Goal: Task Accomplishment & Management: Manage account settings

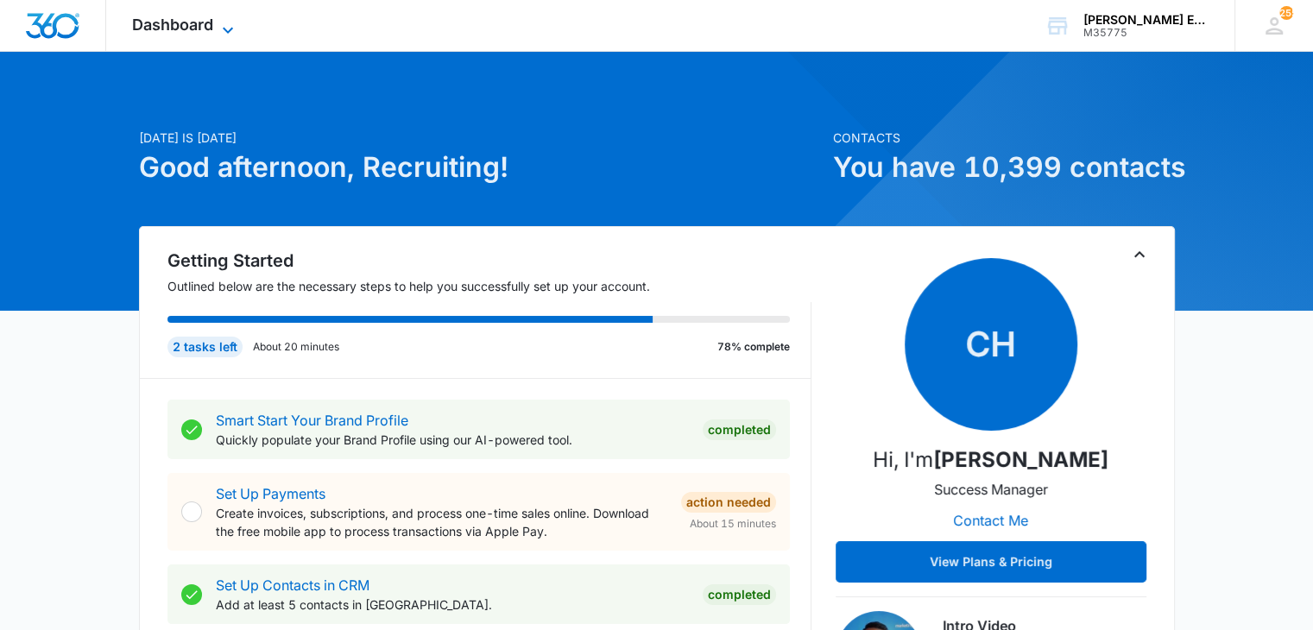
click at [191, 25] on span "Dashboard" at bounding box center [172, 25] width 81 height 18
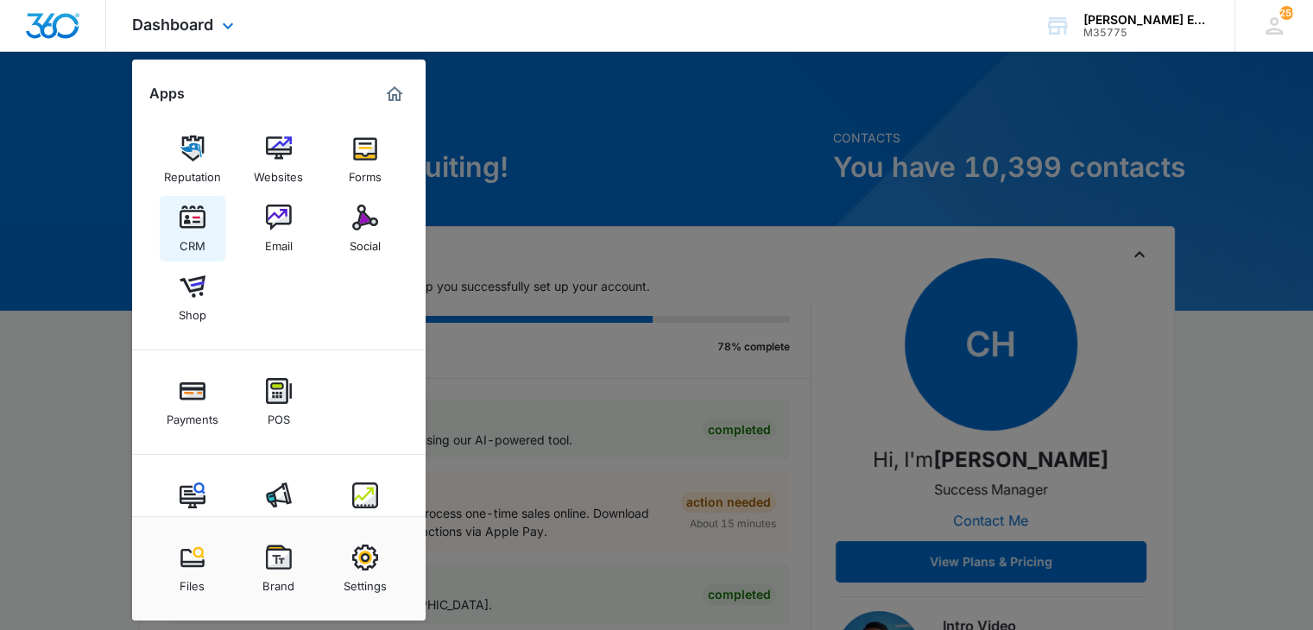
click at [199, 224] on img at bounding box center [193, 218] width 26 height 26
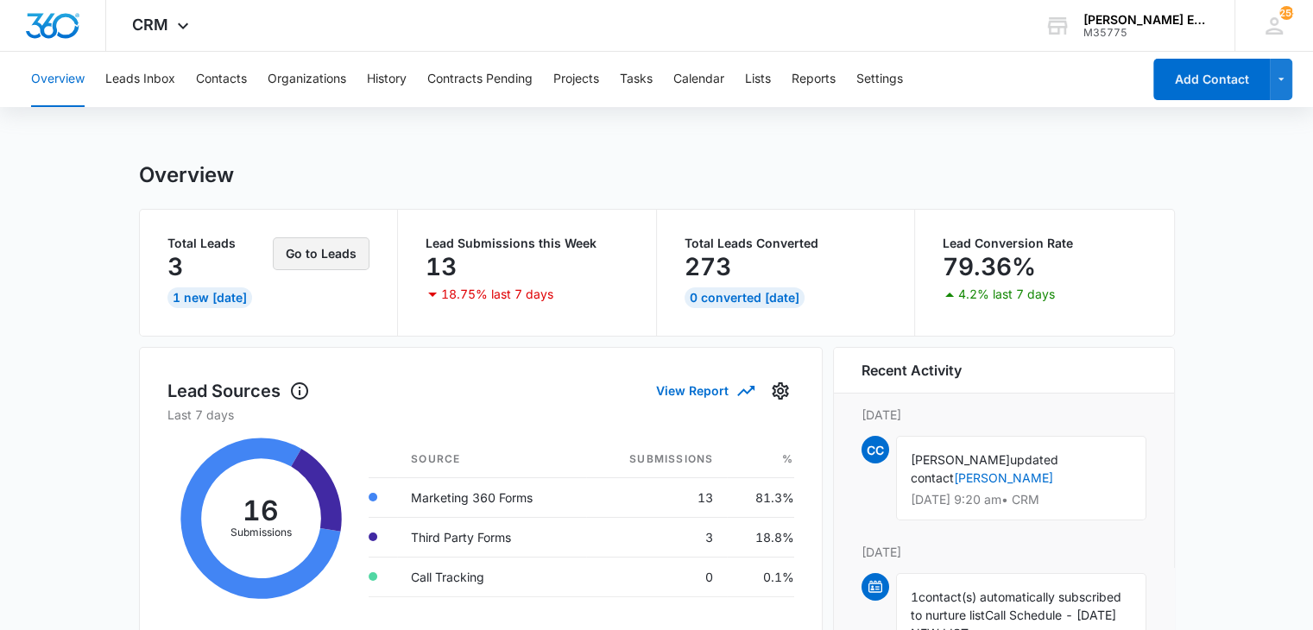
click at [318, 253] on button "Go to Leads" at bounding box center [321, 253] width 97 height 33
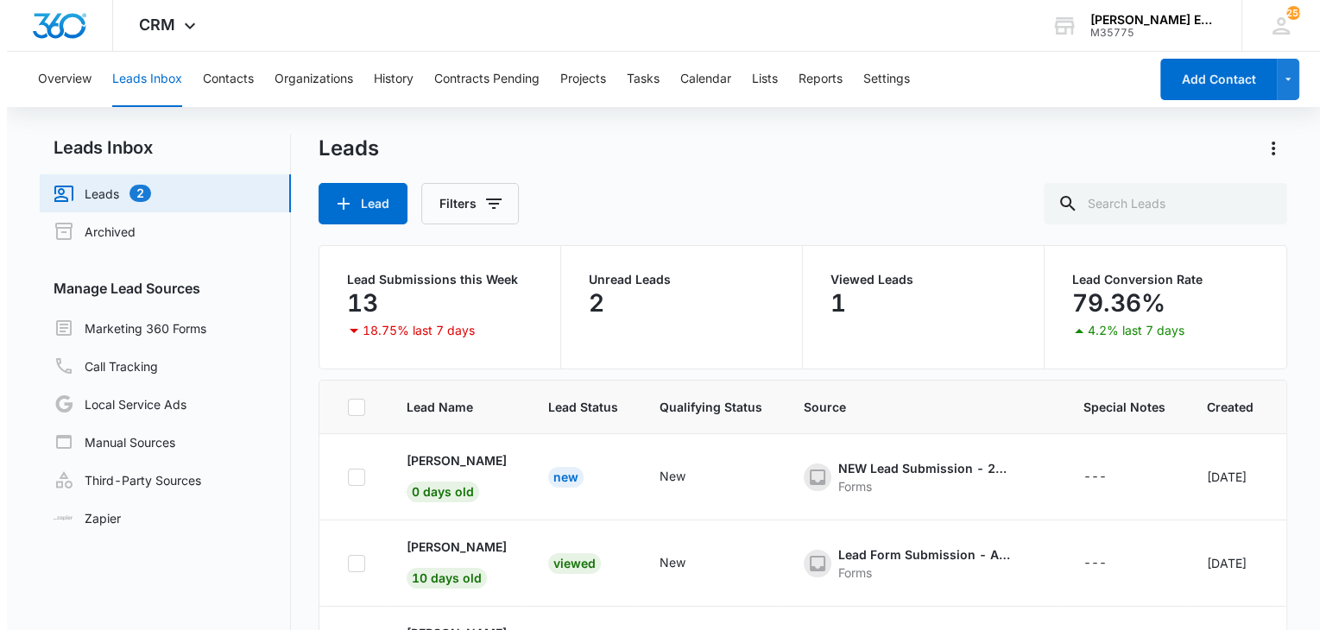
scroll to position [2, 0]
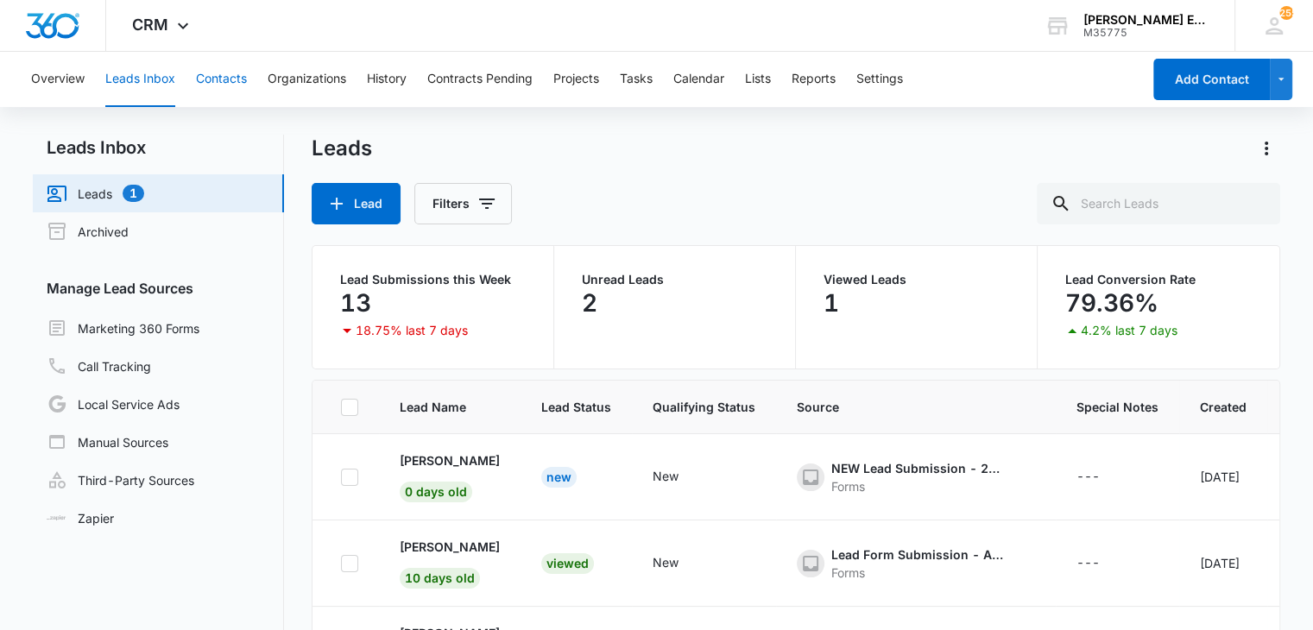
click at [228, 66] on button "Contacts" at bounding box center [221, 79] width 51 height 55
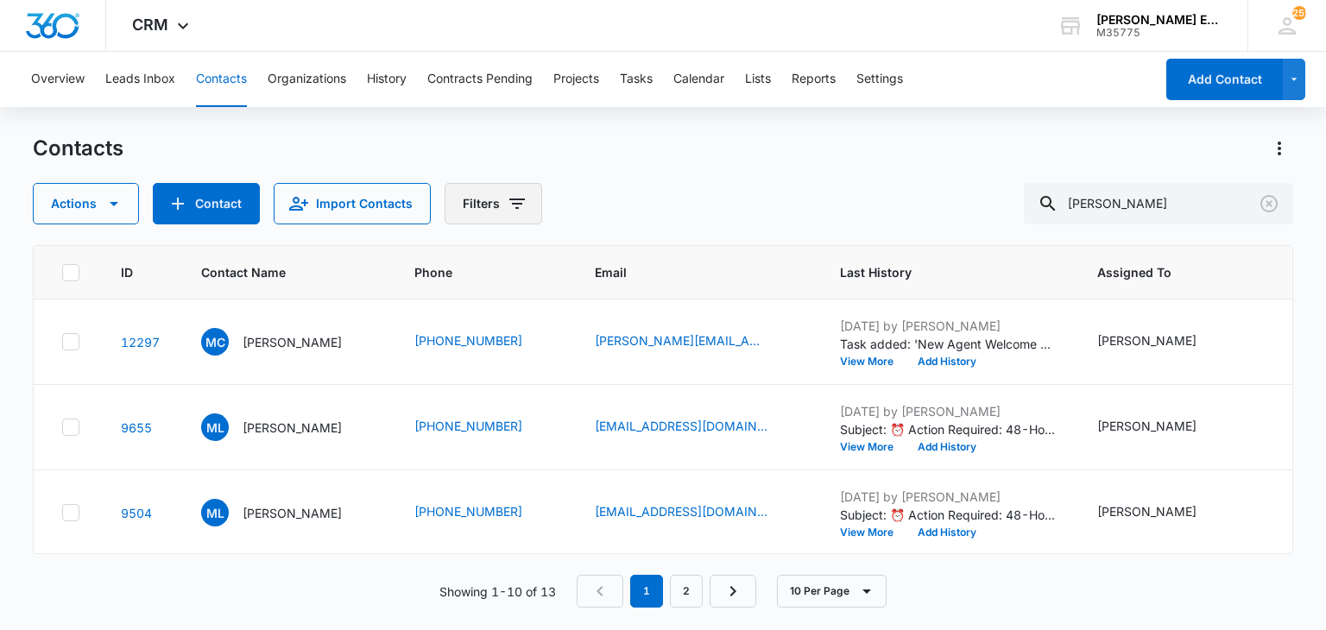
click at [484, 214] on button "Filters" at bounding box center [494, 203] width 98 height 41
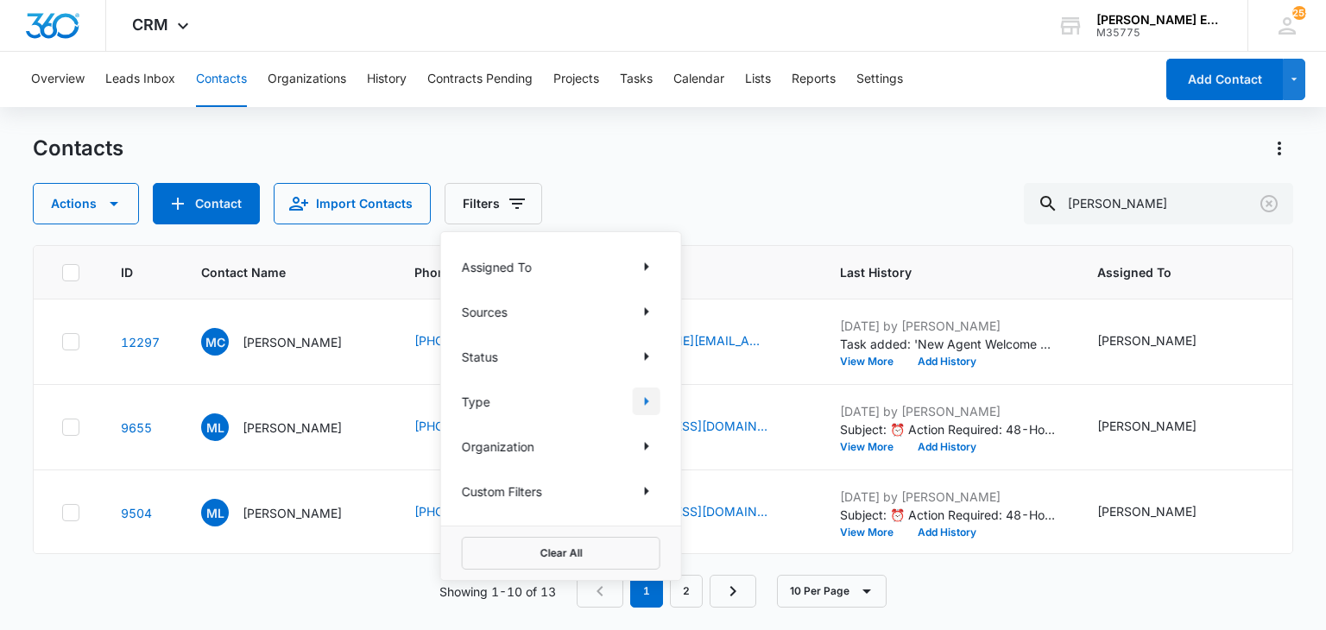
click at [650, 405] on icon "Show Type filters" at bounding box center [646, 401] width 21 height 21
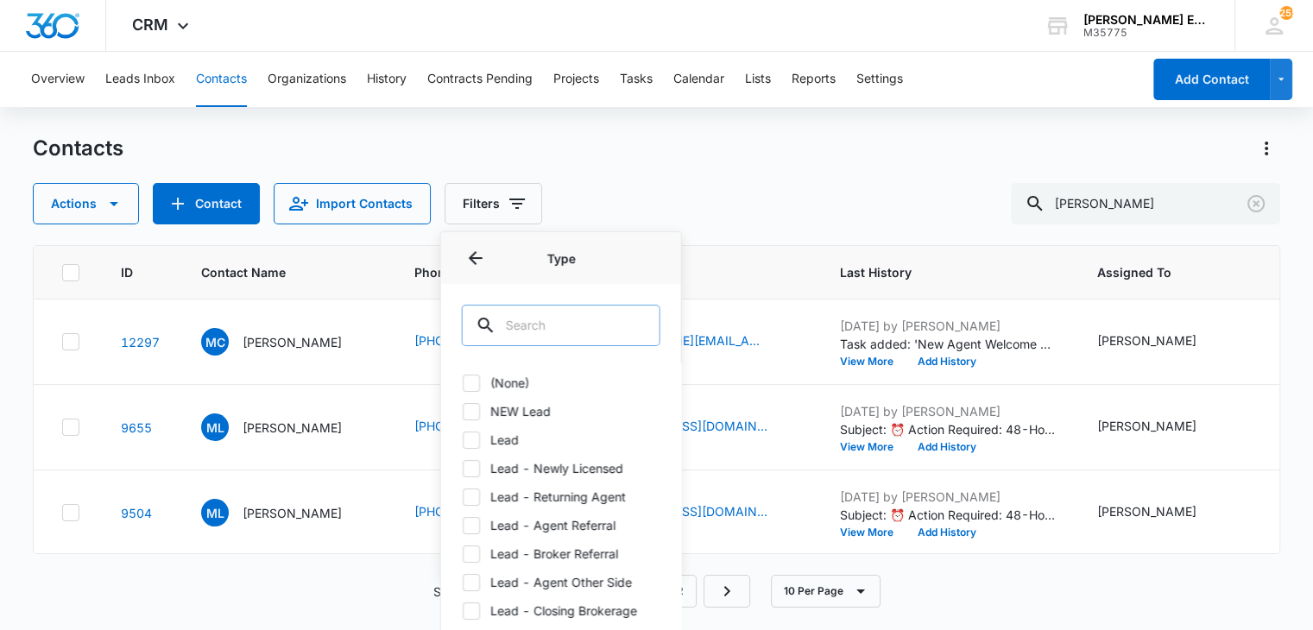
click at [558, 319] on input "text" at bounding box center [561, 325] width 199 height 41
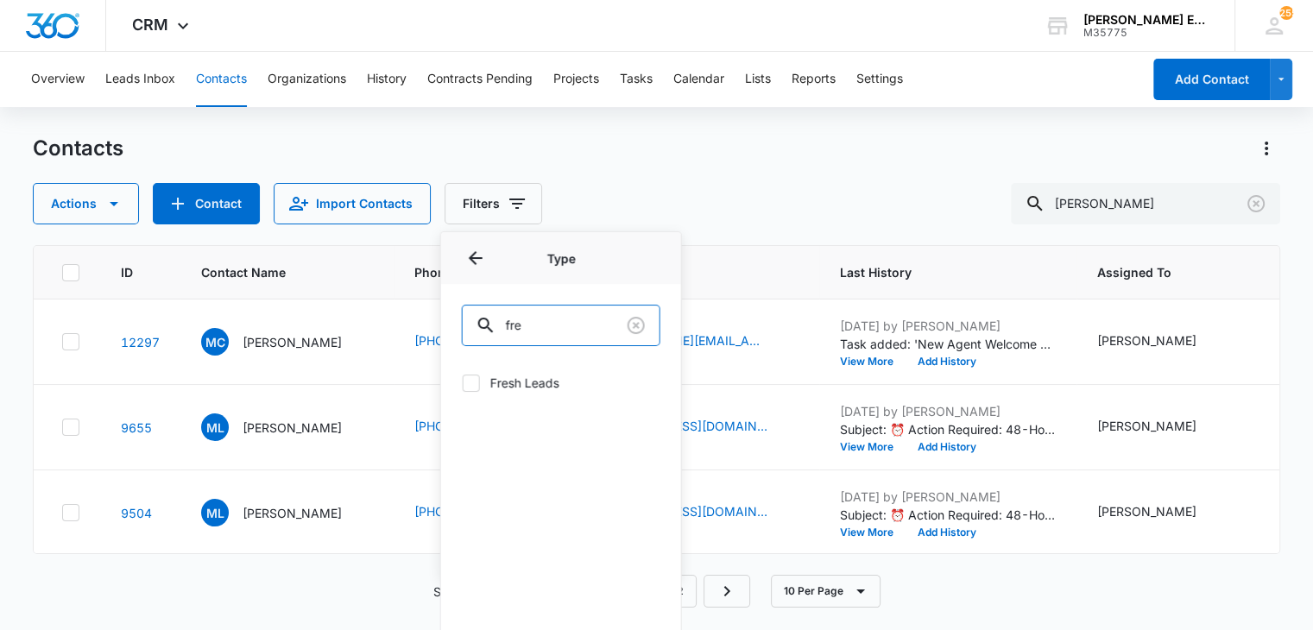
type input "fre"
click at [547, 385] on label "Fresh Leads" at bounding box center [561, 383] width 199 height 18
click at [463, 383] on input "Fresh Leads" at bounding box center [462, 382] width 1 height 1
checkbox input "true"
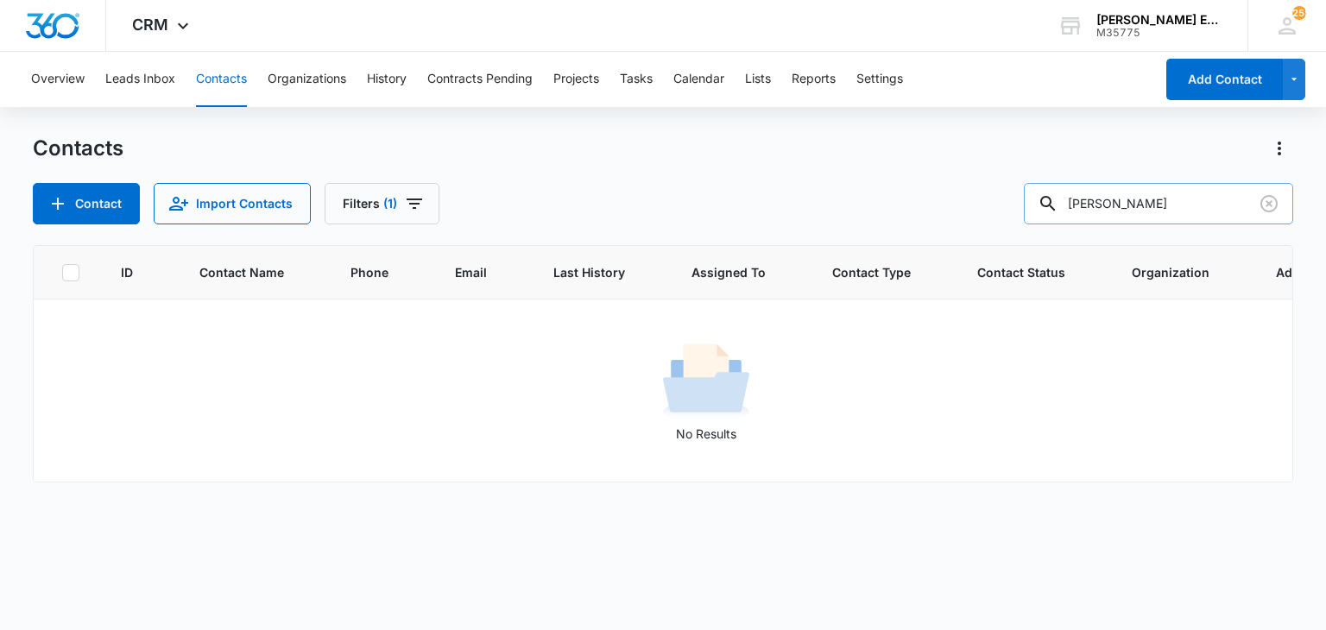
drag, startPoint x: 1127, startPoint y: 181, endPoint x: 1129, endPoint y: 205, distance: 23.5
click at [1129, 205] on div "Contacts Contact Import Contacts Filters (1) [PERSON_NAME]" at bounding box center [663, 180] width 1260 height 90
click at [1261, 212] on icon "Clear" at bounding box center [1269, 203] width 21 height 21
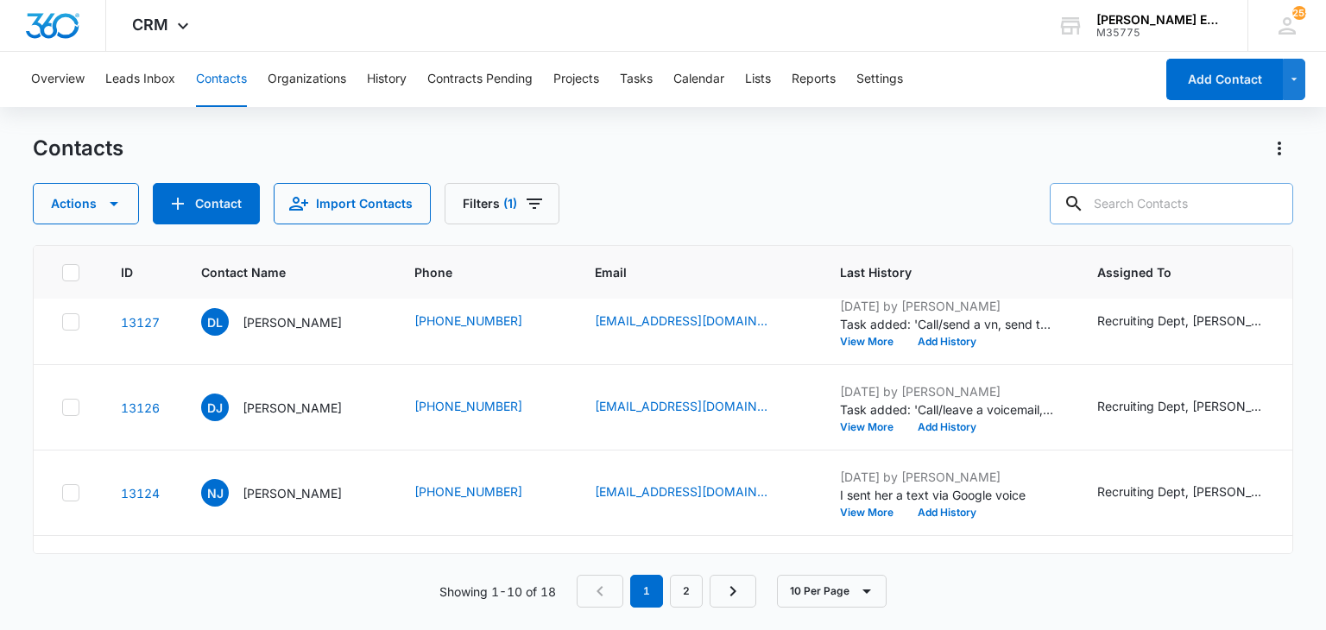
scroll to position [363, 0]
click at [287, 404] on p "[PERSON_NAME]" at bounding box center [292, 407] width 99 height 18
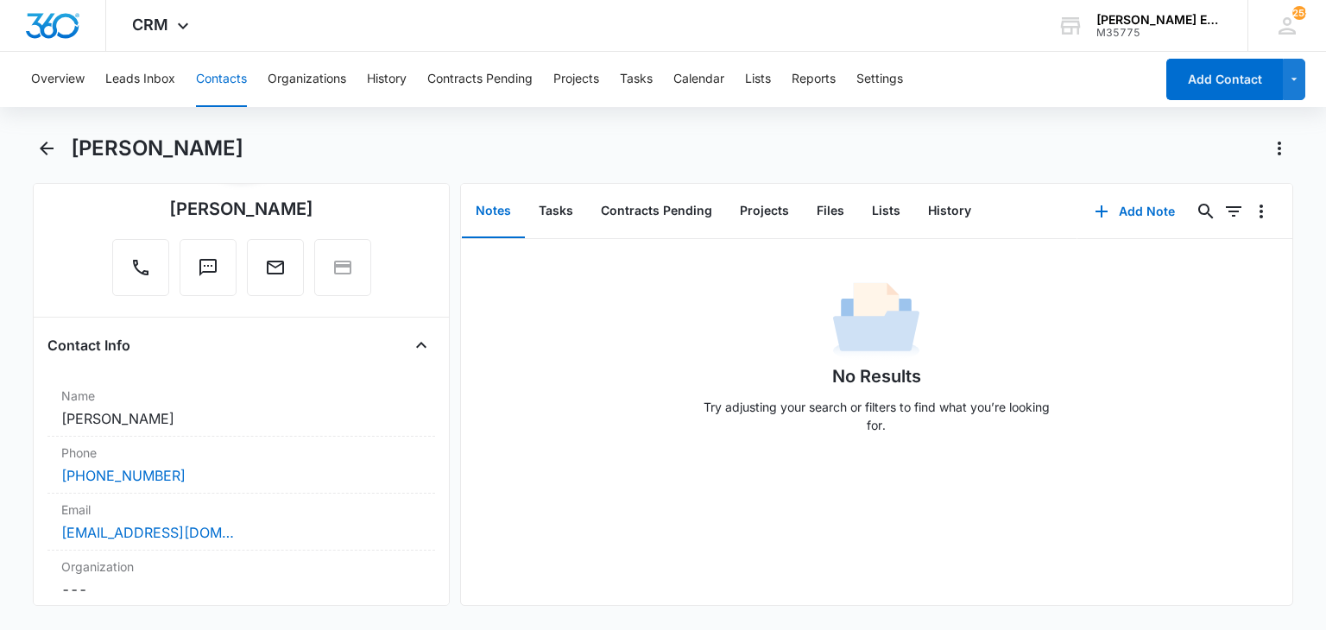
scroll to position [356, 0]
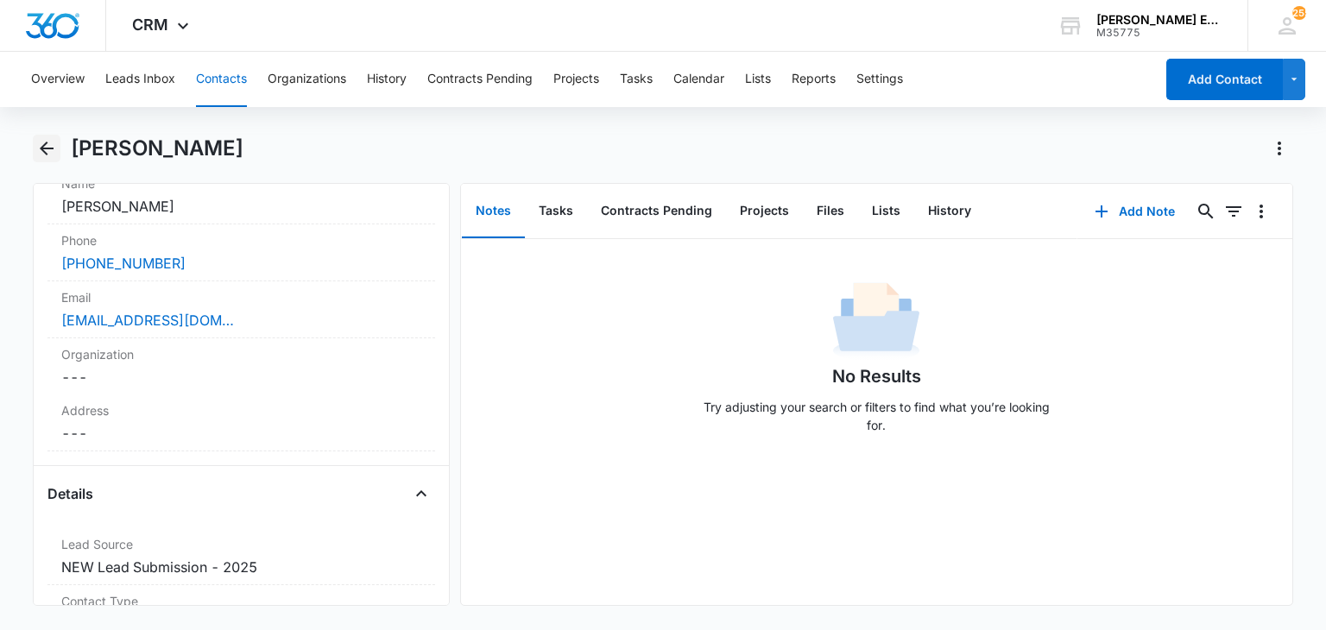
click at [48, 149] on icon "Back" at bounding box center [47, 149] width 14 height 14
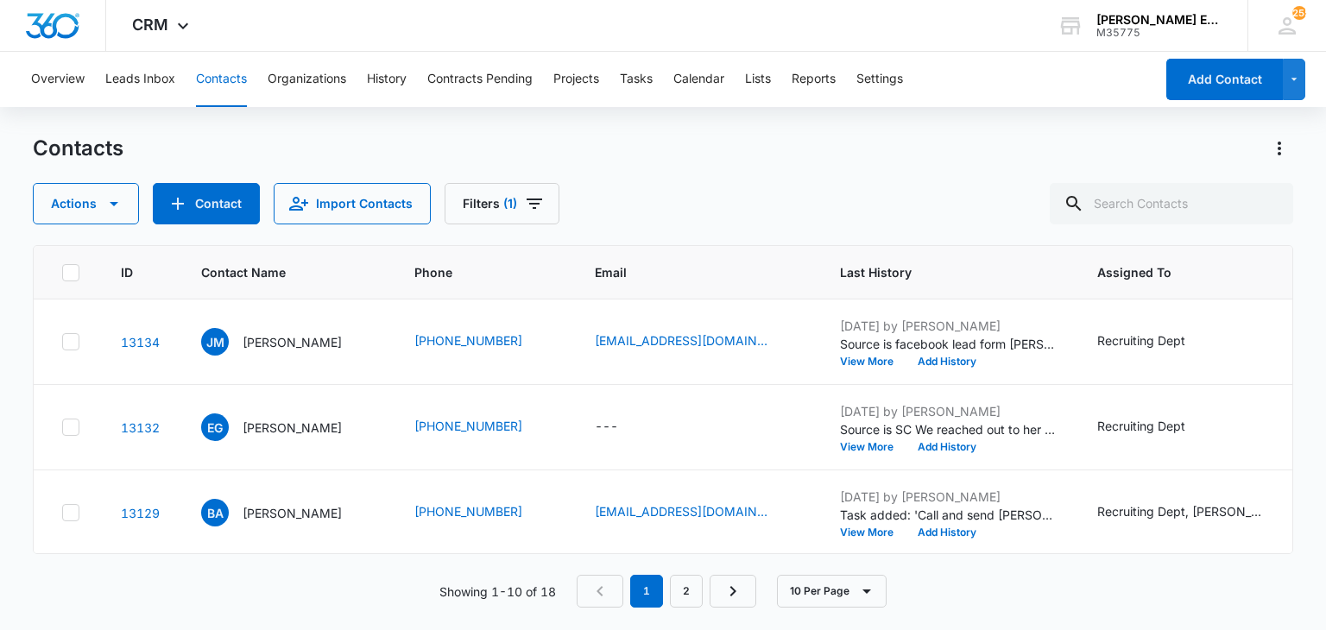
scroll to position [363, 0]
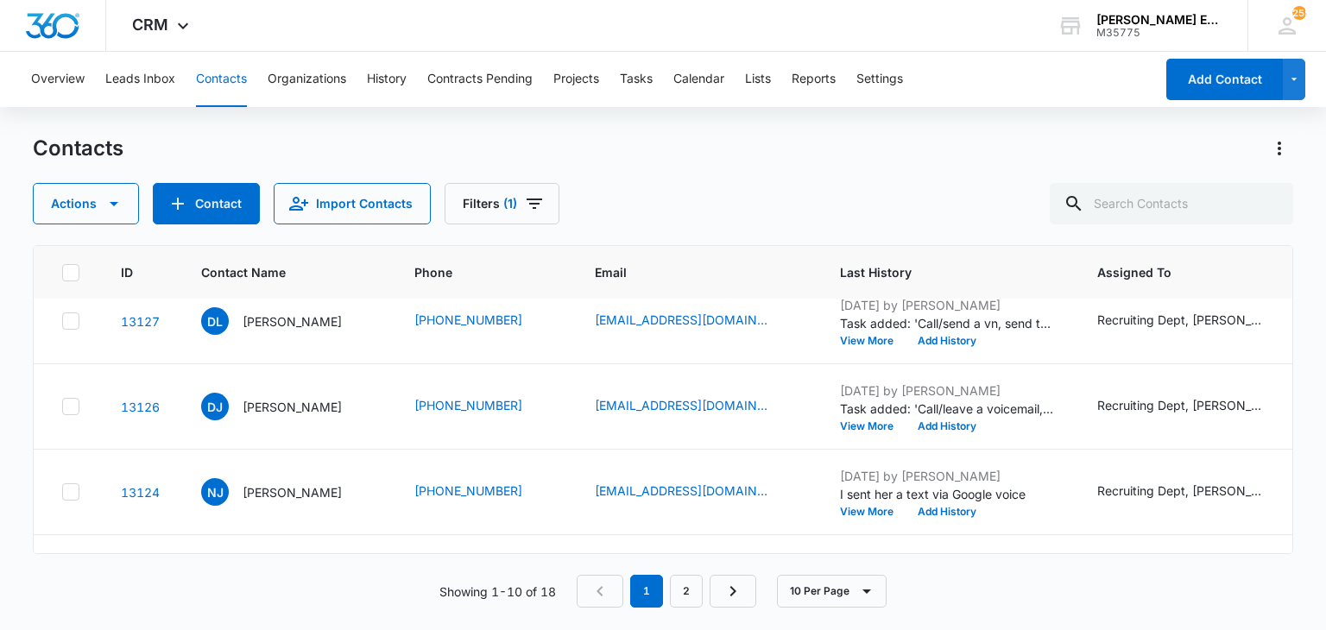
click at [604, 585] on nav "1 2" at bounding box center [667, 591] width 180 height 33
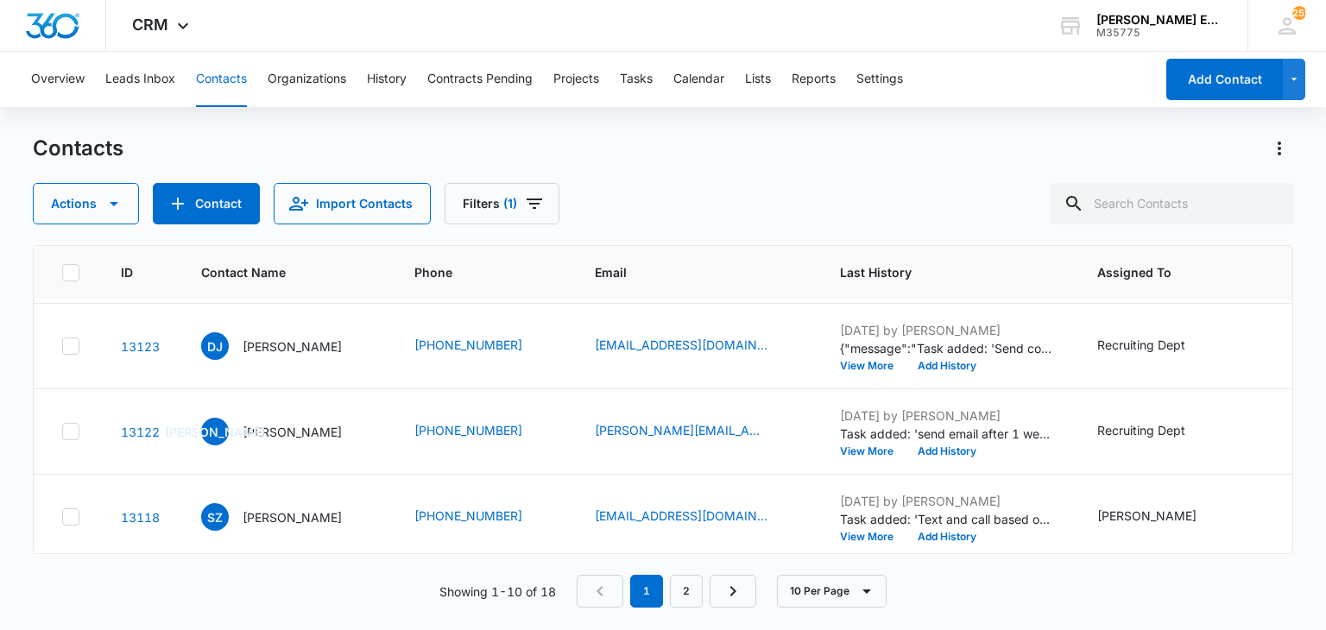
scroll to position [611, 0]
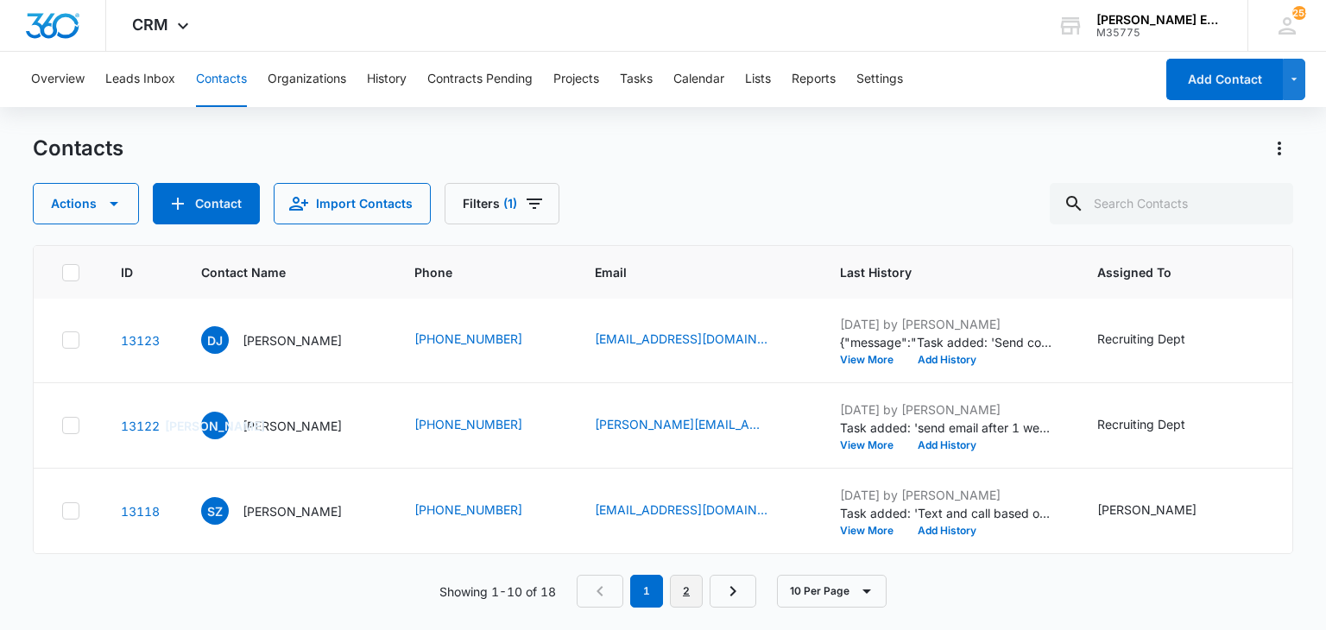
click at [680, 589] on link "2" at bounding box center [686, 591] width 33 height 33
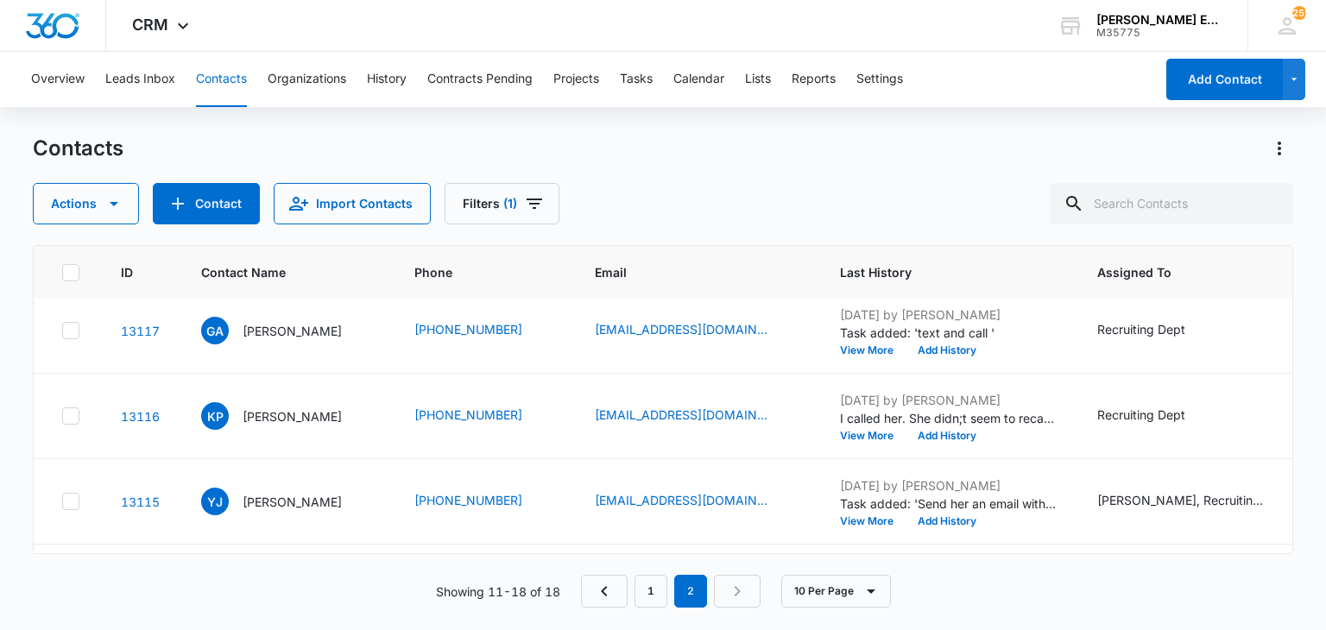
scroll to position [0, 0]
